Goal: Find specific page/section: Find specific page/section

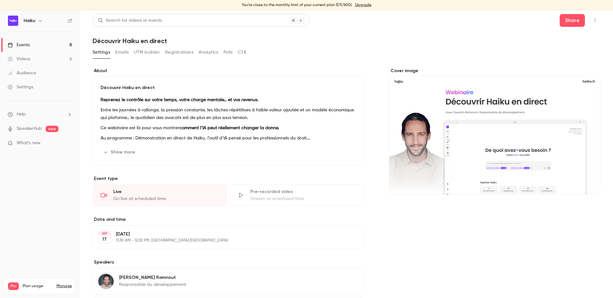
click at [38, 41] on link "Events 8" at bounding box center [40, 45] width 80 height 14
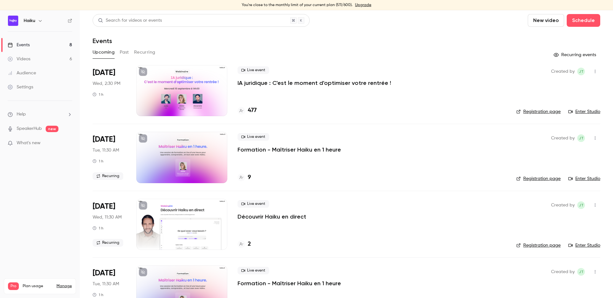
click at [320, 41] on div "Events" at bounding box center [346, 41] width 507 height 8
